Goal: Task Accomplishment & Management: Use online tool/utility

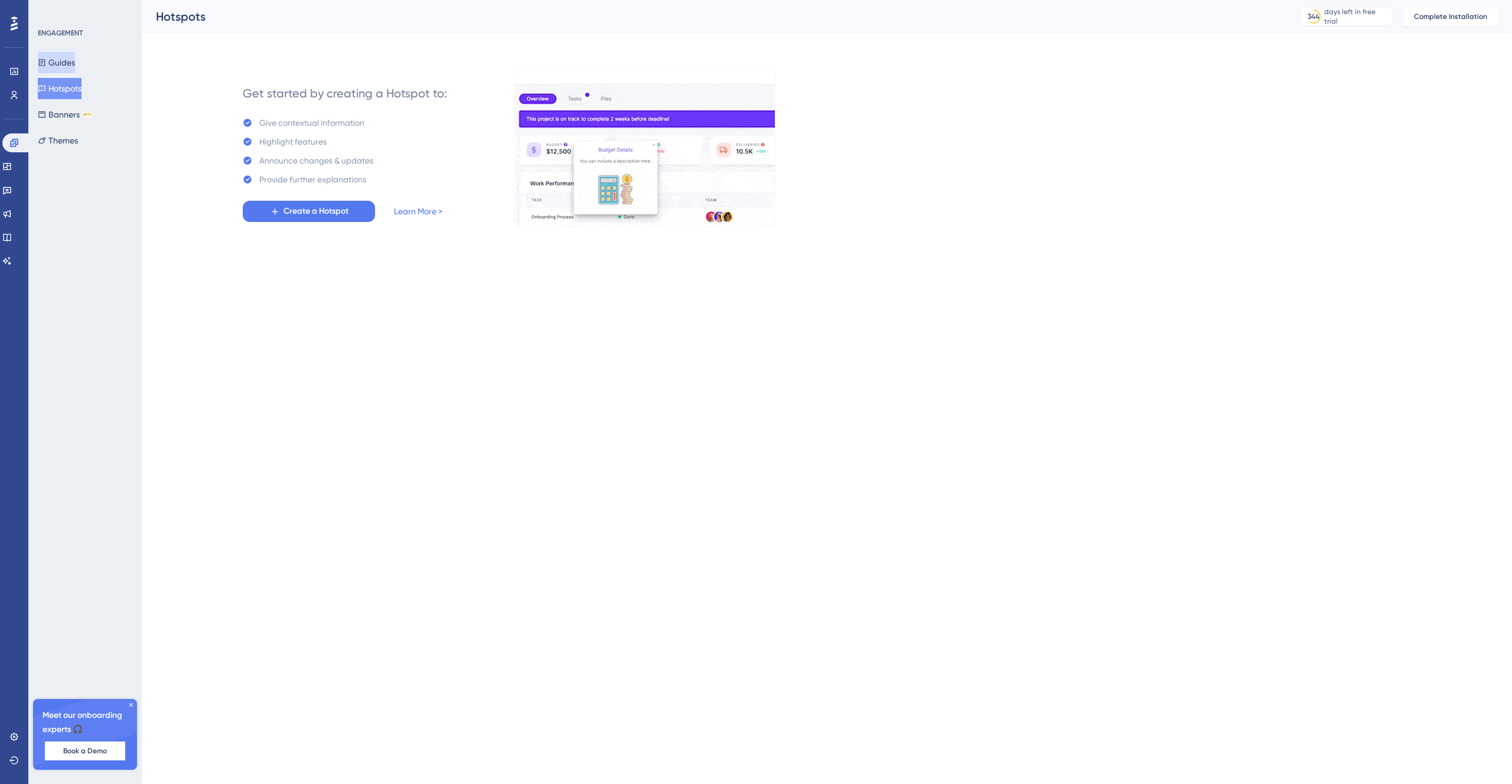
click at [75, 66] on button "Guides" at bounding box center [56, 62] width 37 height 21
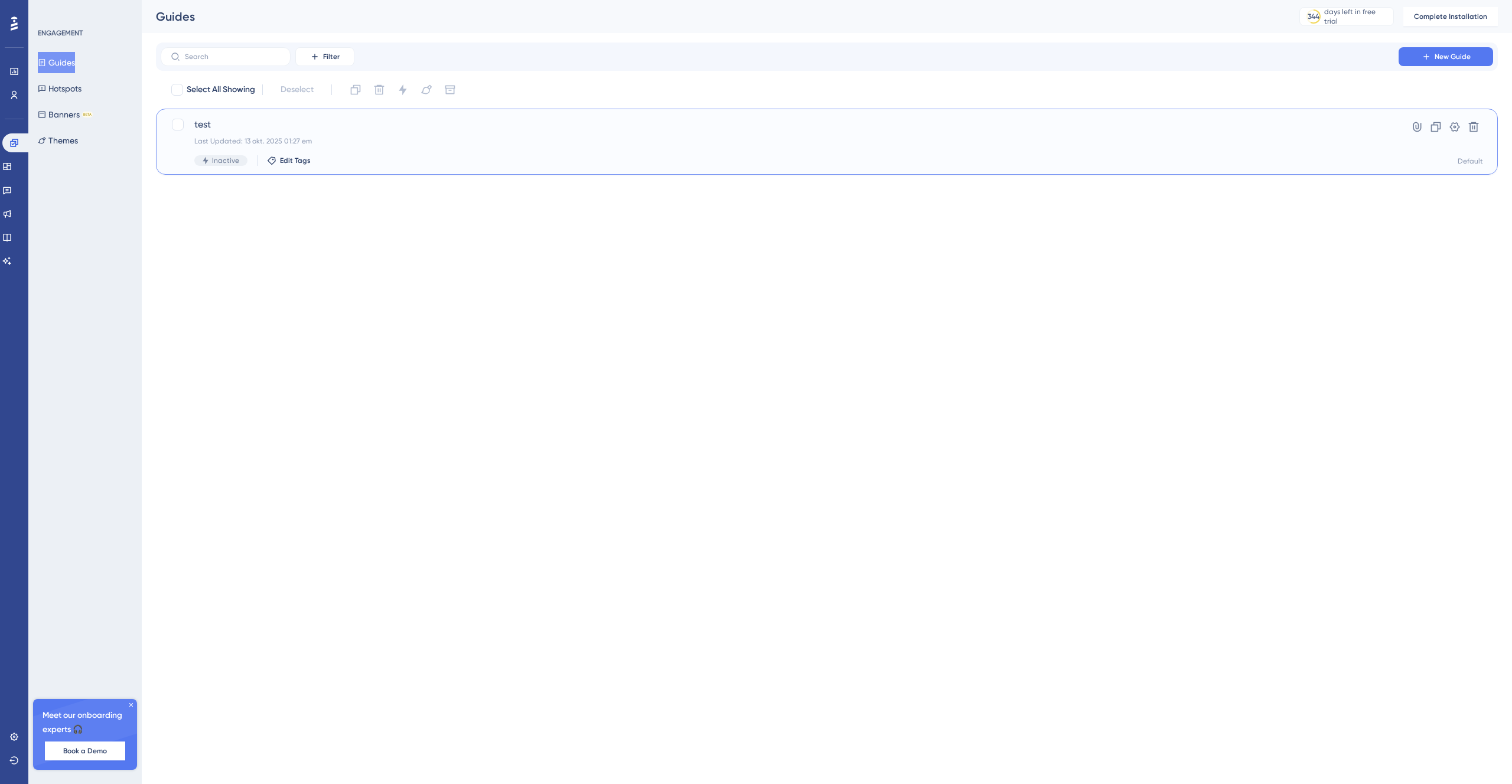
click at [356, 135] on div "test Last Updated: 13 okt. 2025 01:27 em Inactive Edit Tags" at bounding box center [779, 141] width 1171 height 49
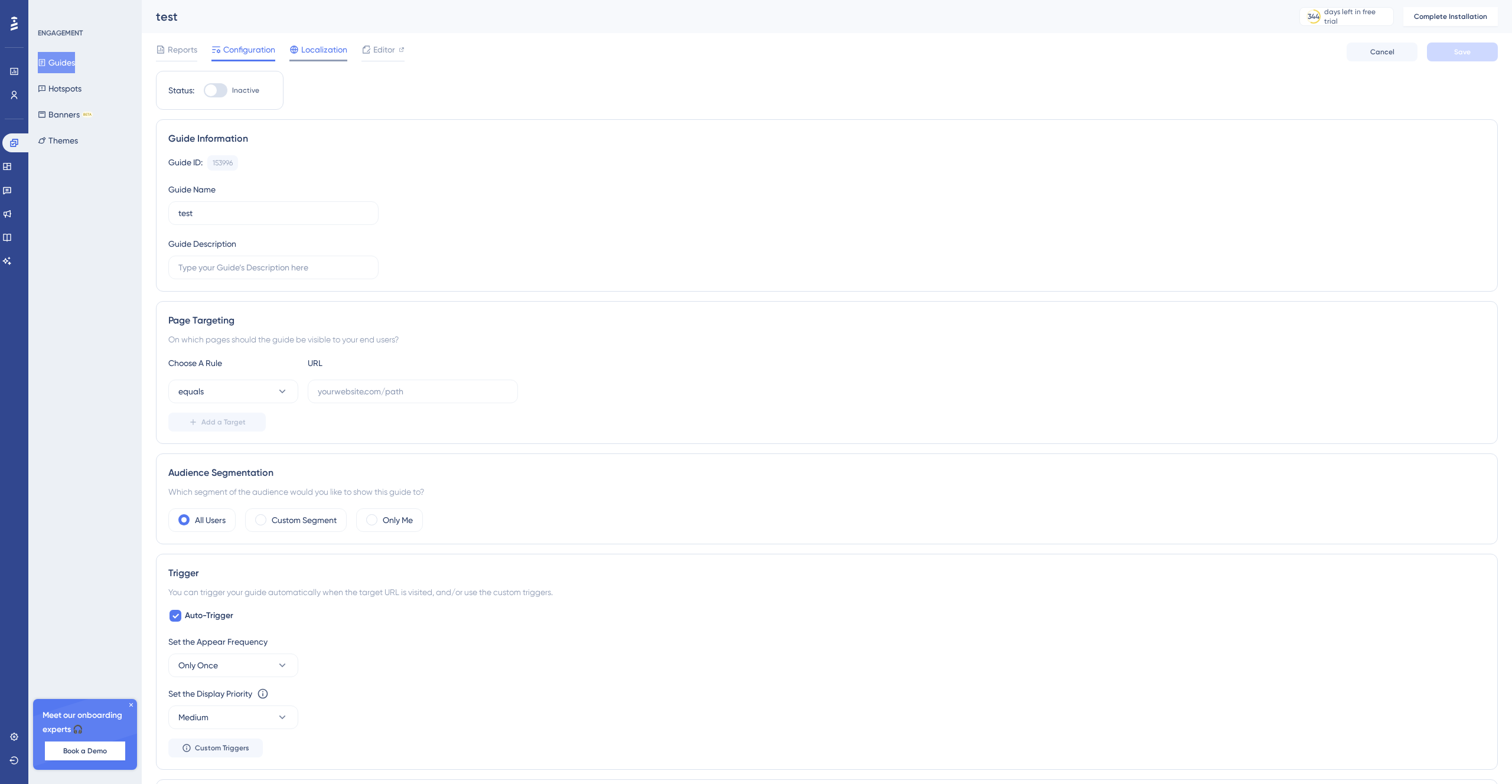
click at [326, 52] on span "Localization" at bounding box center [324, 50] width 46 height 14
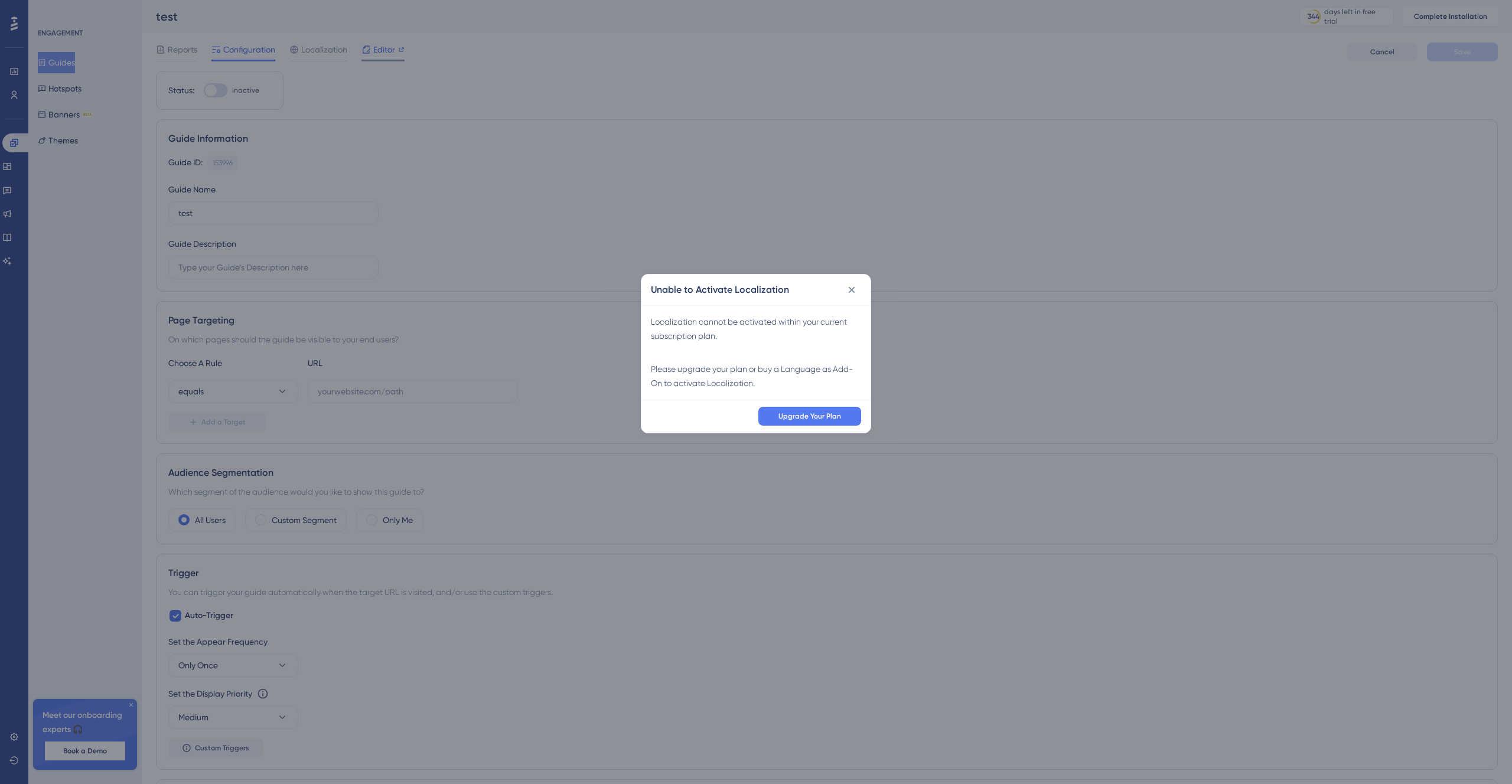
drag, startPoint x: 397, startPoint y: 52, endPoint x: 374, endPoint y: 60, distance: 24.4
click at [397, 52] on div "Unable to Activate Localization Localization cannot be activated within your cu…" at bounding box center [756, 392] width 1512 height 784
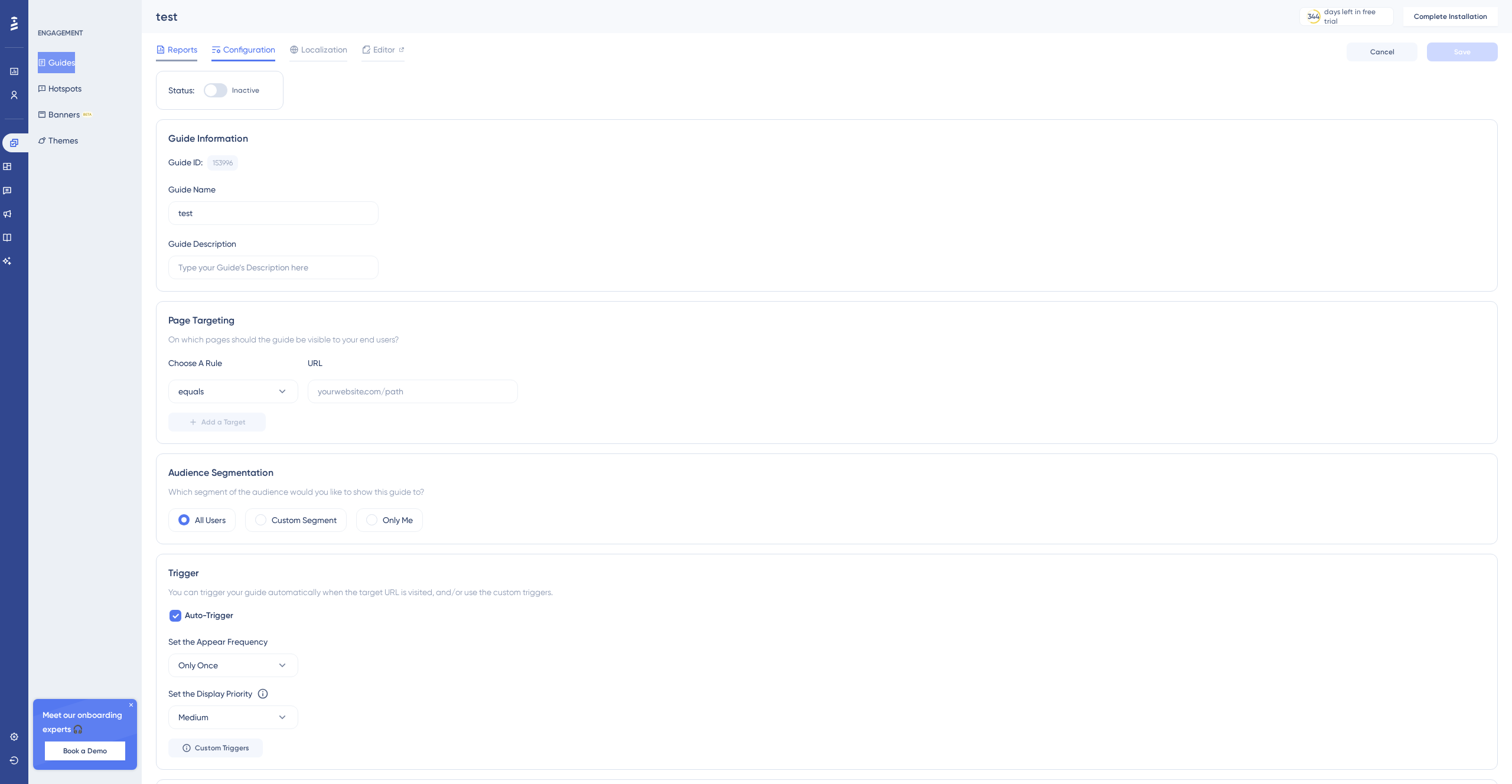
click at [176, 60] on div at bounding box center [176, 60] width 41 height 2
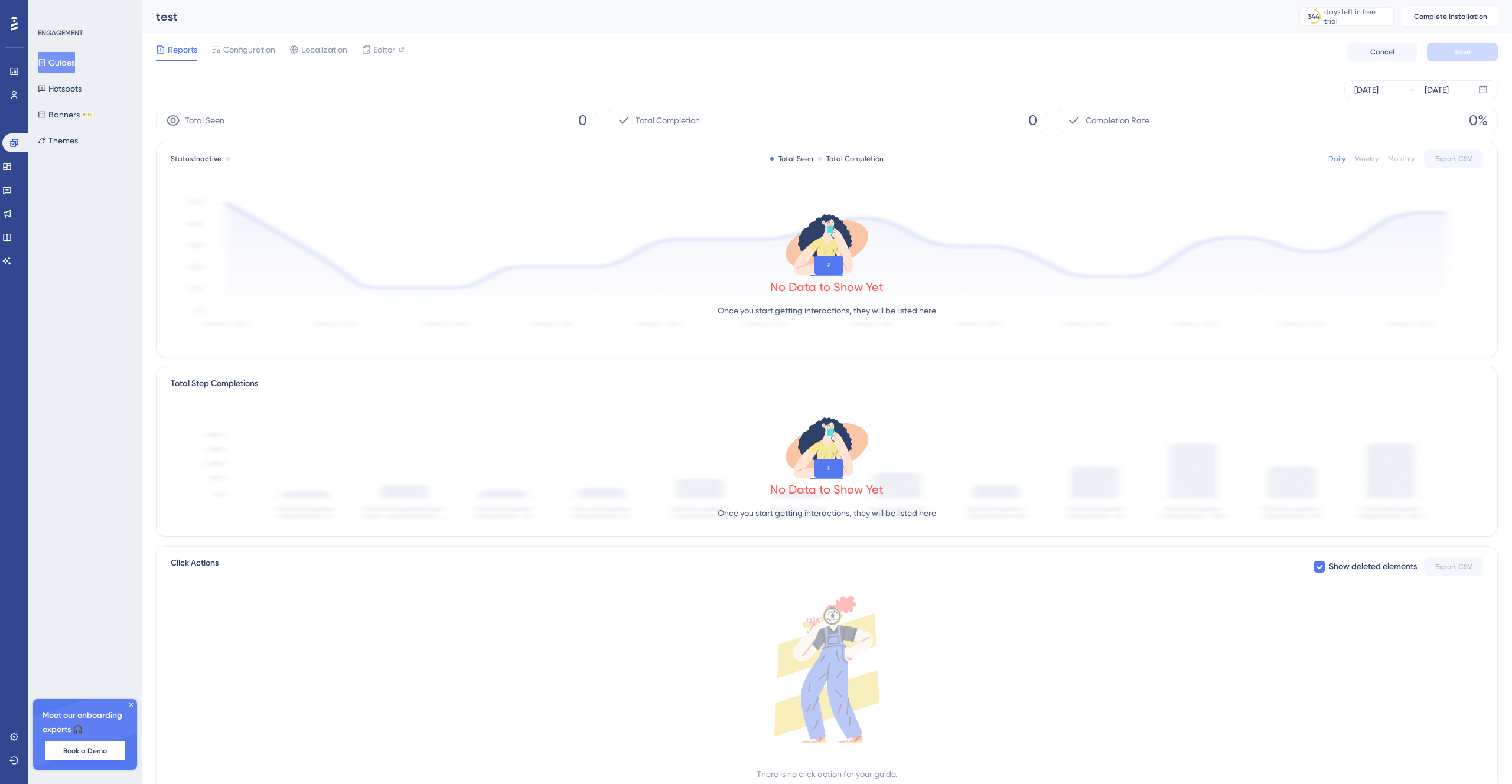
click at [63, 59] on button "Guides" at bounding box center [56, 62] width 37 height 21
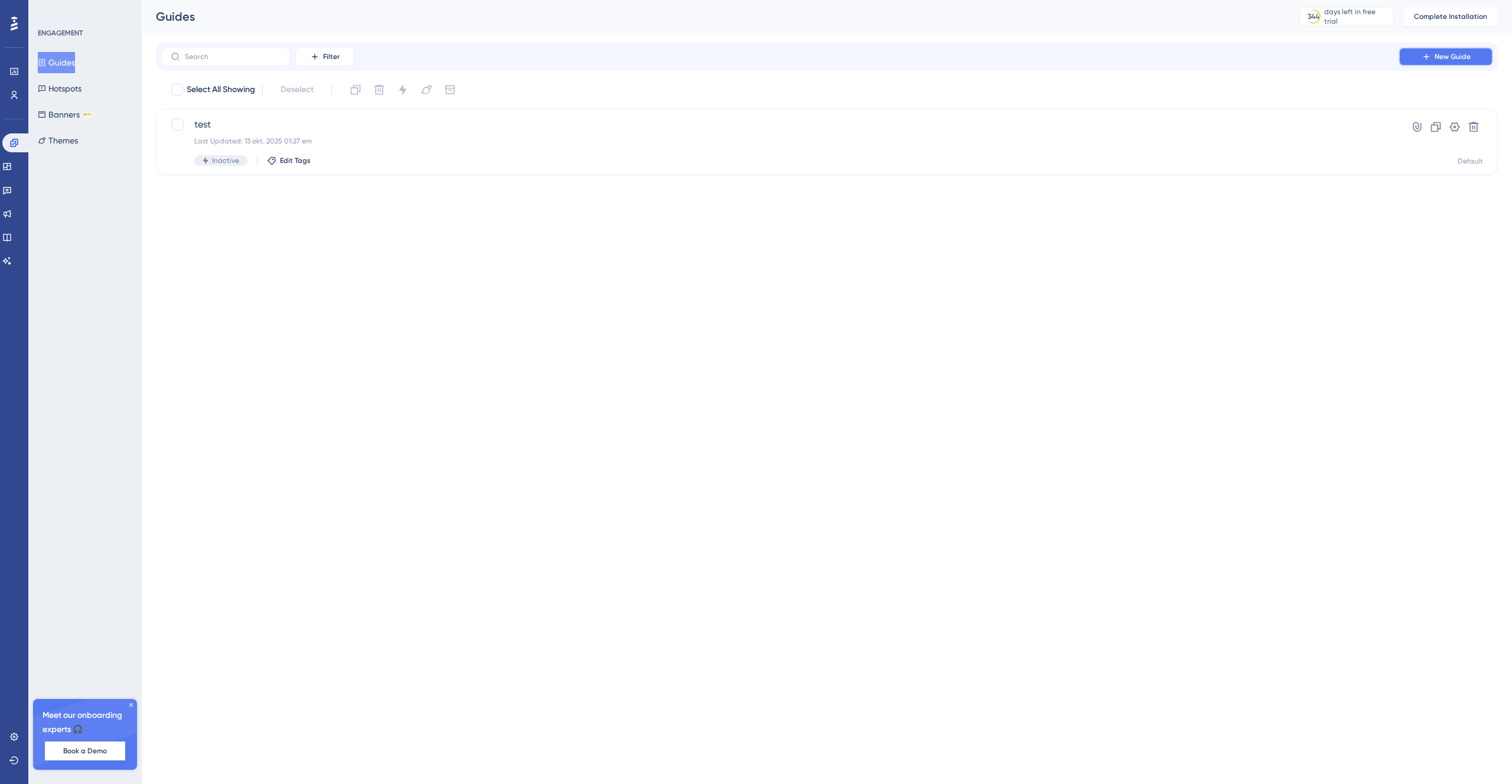
click at [1477, 56] on button "New Guide" at bounding box center [1446, 57] width 95 height 19
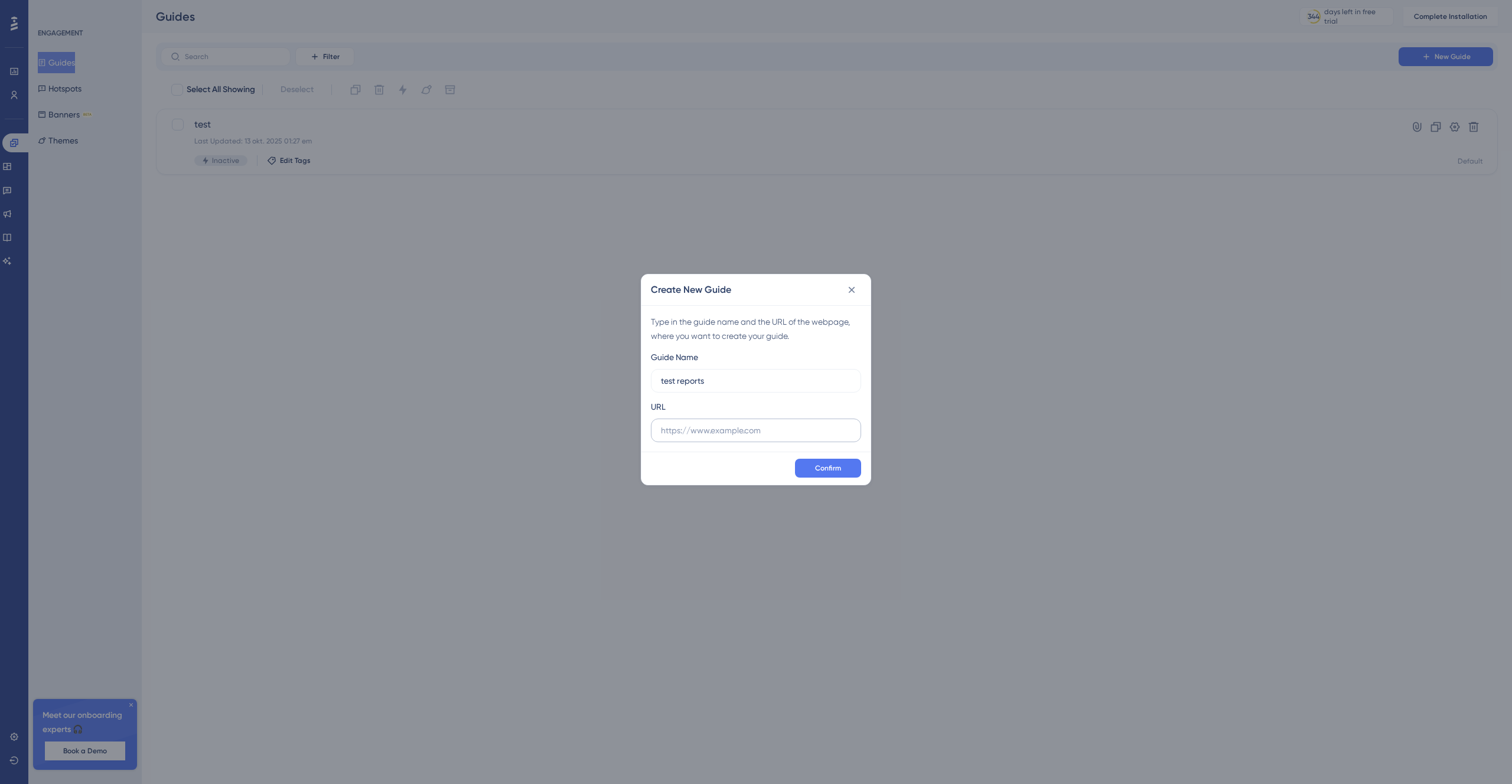
click at [712, 438] on label at bounding box center [755, 430] width 210 height 23
click at [712, 437] on input "text" at bounding box center [755, 431] width 190 height 13
click at [694, 386] on label "test reports" at bounding box center [755, 380] width 210 height 23
click at [694, 386] on input "test reports" at bounding box center [755, 381] width 190 height 13
click at [693, 385] on input "test reports" at bounding box center [755, 381] width 190 height 13
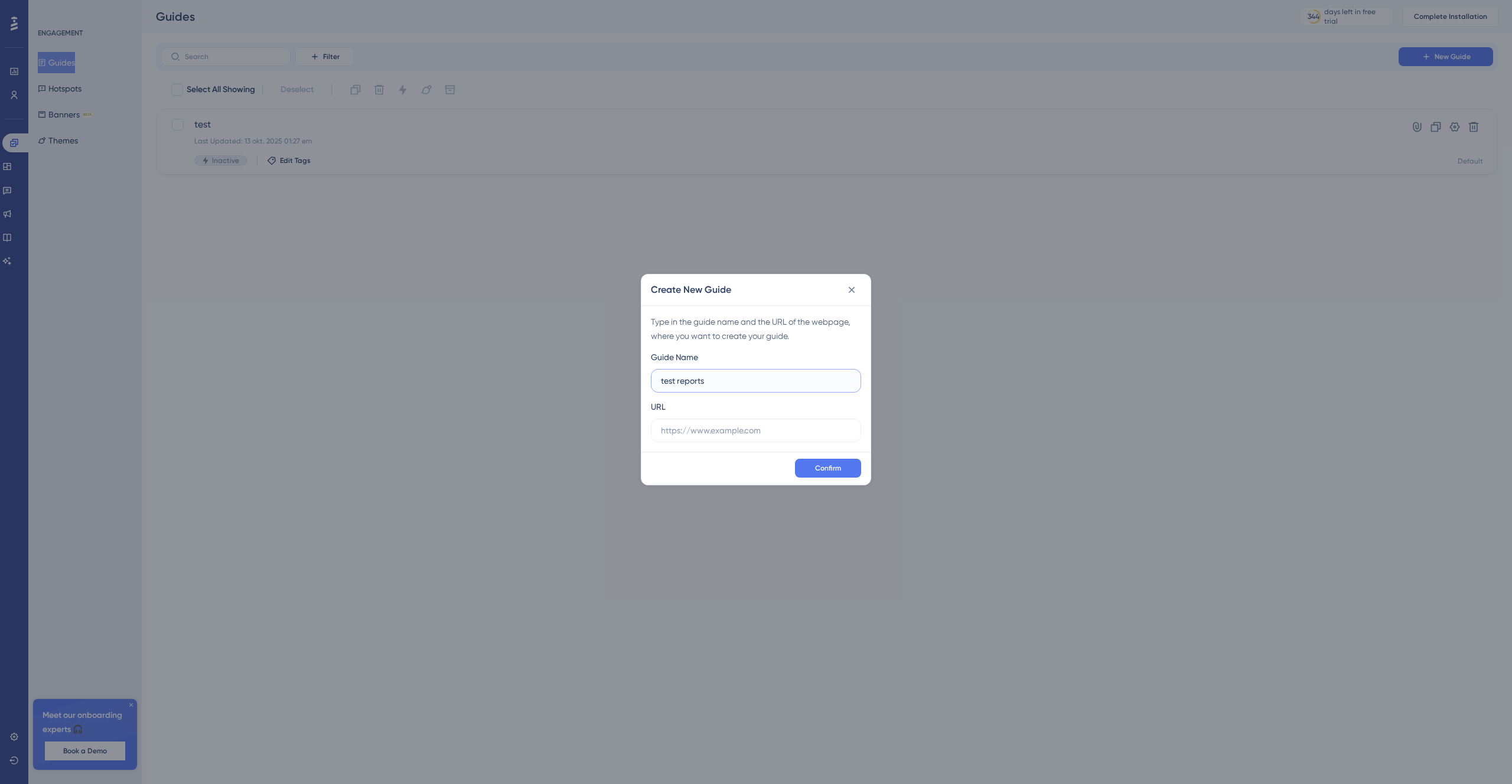
click at [691, 384] on input "test reports" at bounding box center [755, 381] width 190 height 13
type input "test sheets"
click at [723, 429] on input "text" at bounding box center [755, 431] width 190 height 13
paste input "https://oxceedtest-systemtest.azurewebsites.net/_13332/company/_5620/sheet/4aed…"
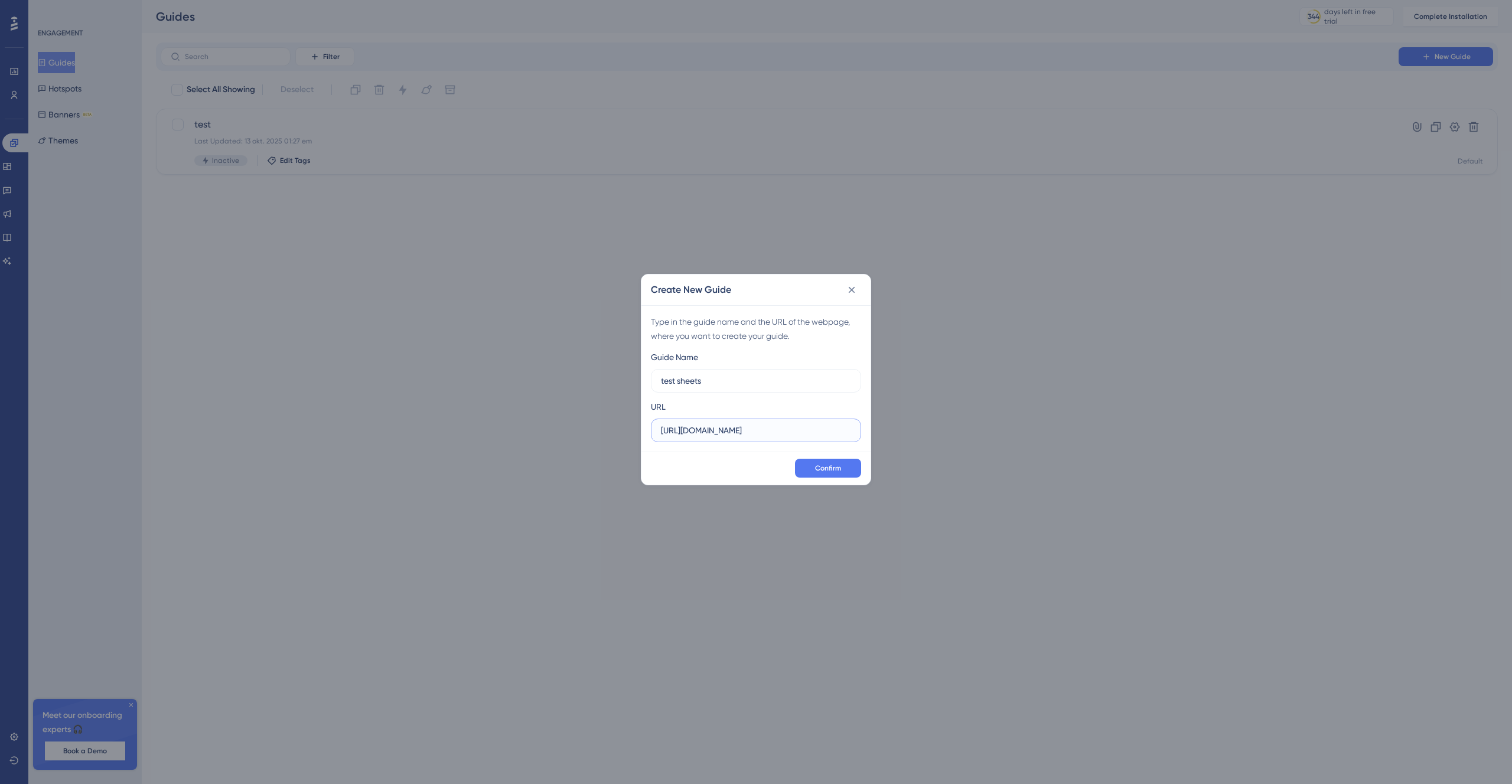
type input "https://oxceedtest-systemtest.azurewebsites.net/_13332/company/_5620/sheet/4aed…"
click at [803, 456] on div "Confirm" at bounding box center [756, 468] width 229 height 33
click at [812, 467] on button "Confirm" at bounding box center [828, 468] width 66 height 19
